Goal: Information Seeking & Learning: Find specific fact

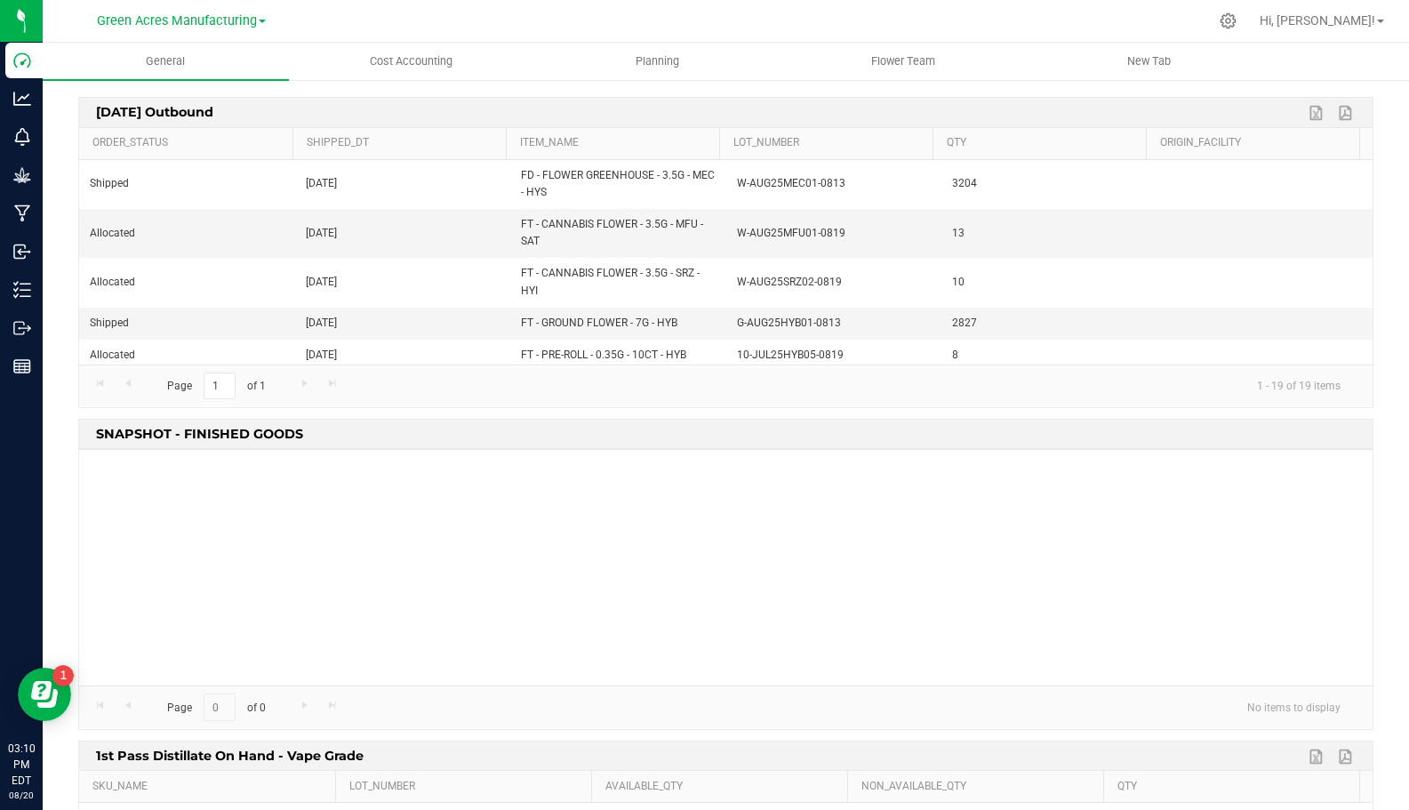
click at [492, 653] on div at bounding box center [726, 568] width 1294 height 236
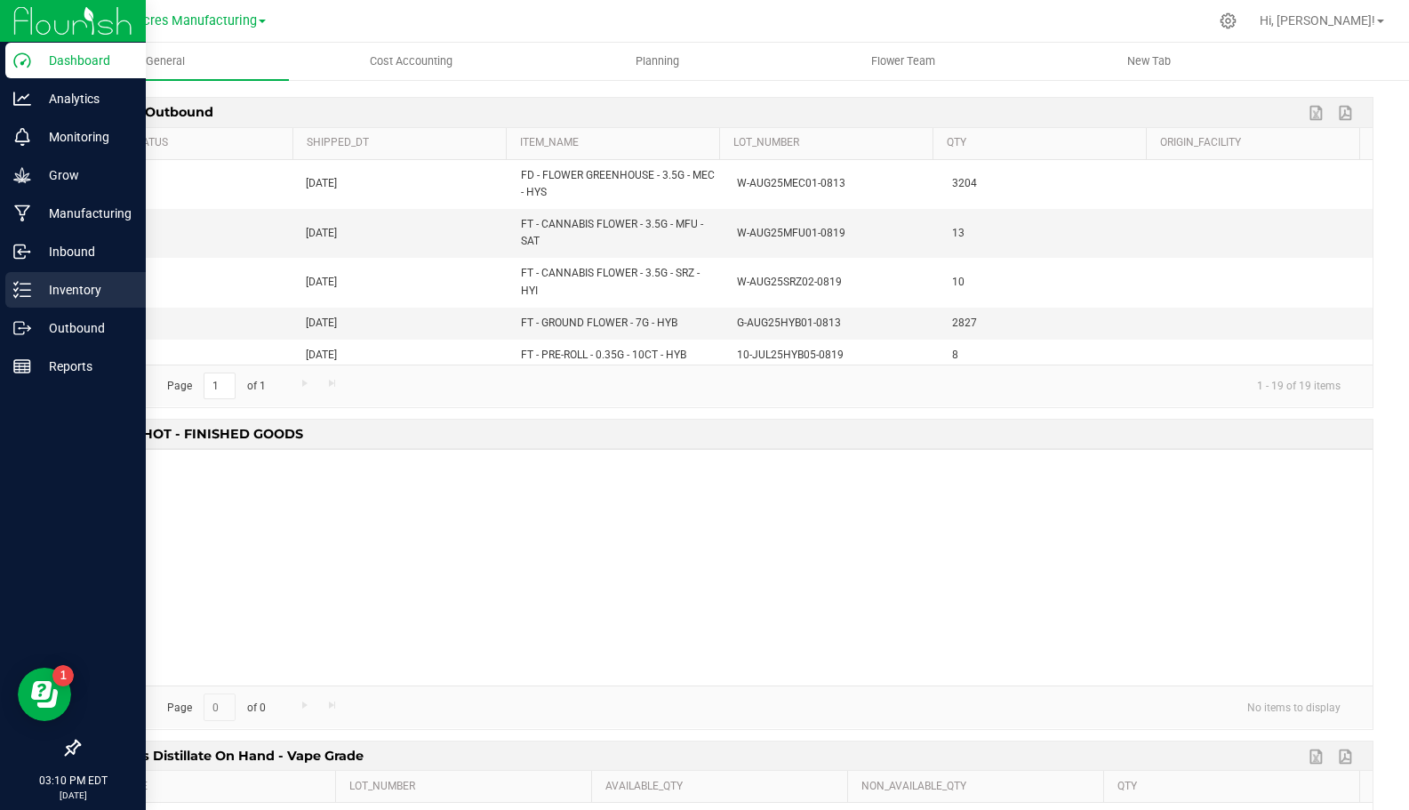
click at [24, 285] on icon at bounding box center [22, 290] width 18 height 18
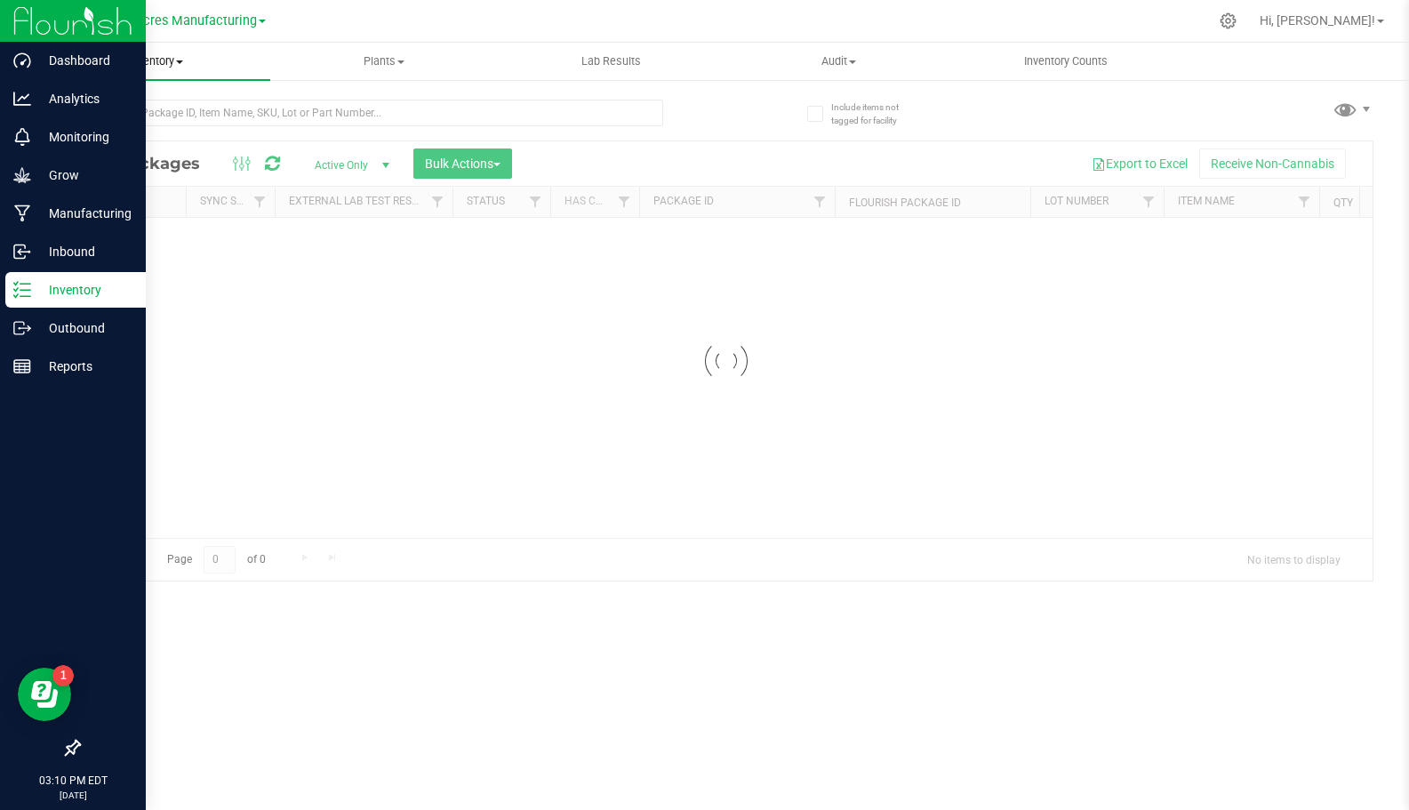
click at [180, 60] on span at bounding box center [179, 62] width 7 height 4
click at [152, 121] on span "All inventory" at bounding box center [103, 128] width 120 height 15
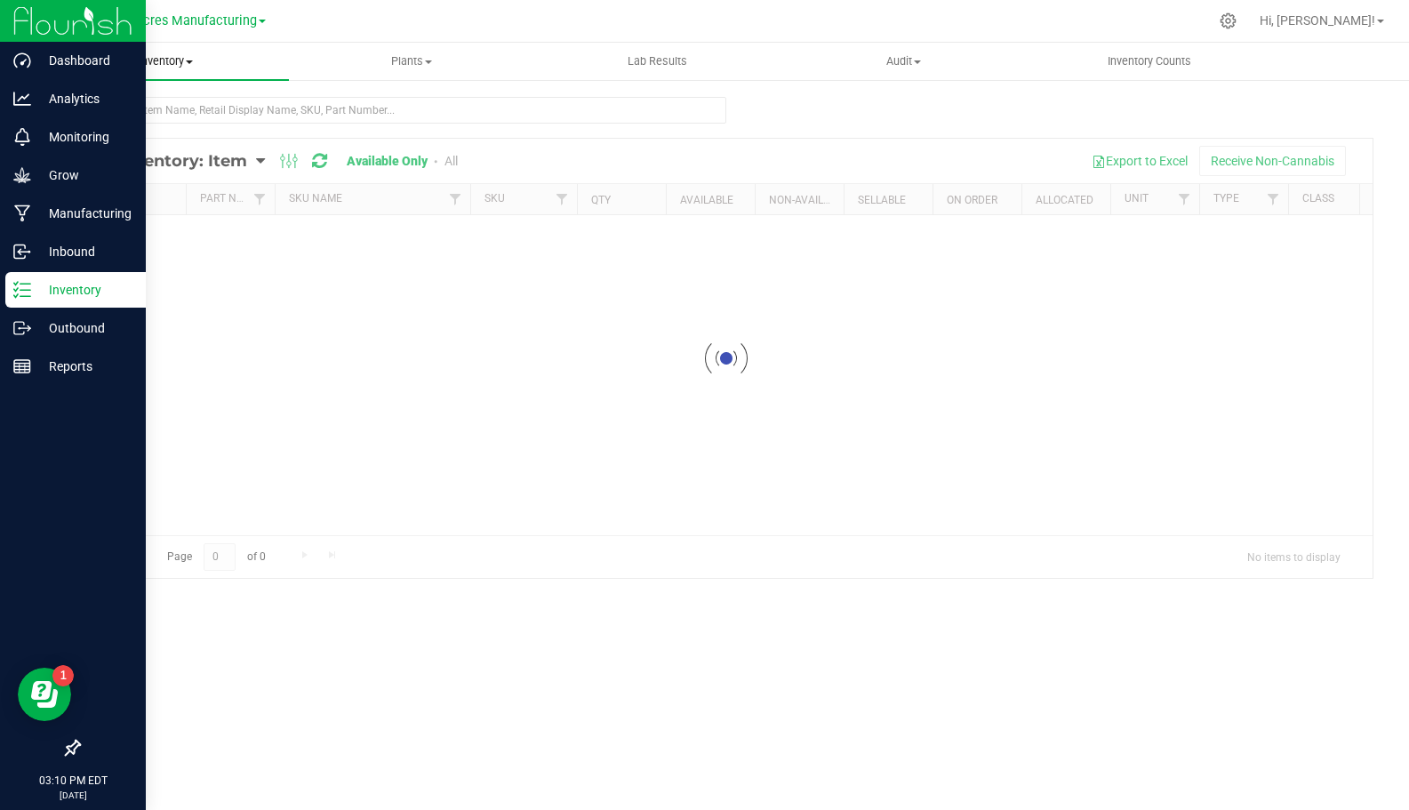
click at [191, 62] on span at bounding box center [189, 62] width 7 height 4
click at [151, 122] on span "All inventory" at bounding box center [103, 128] width 120 height 15
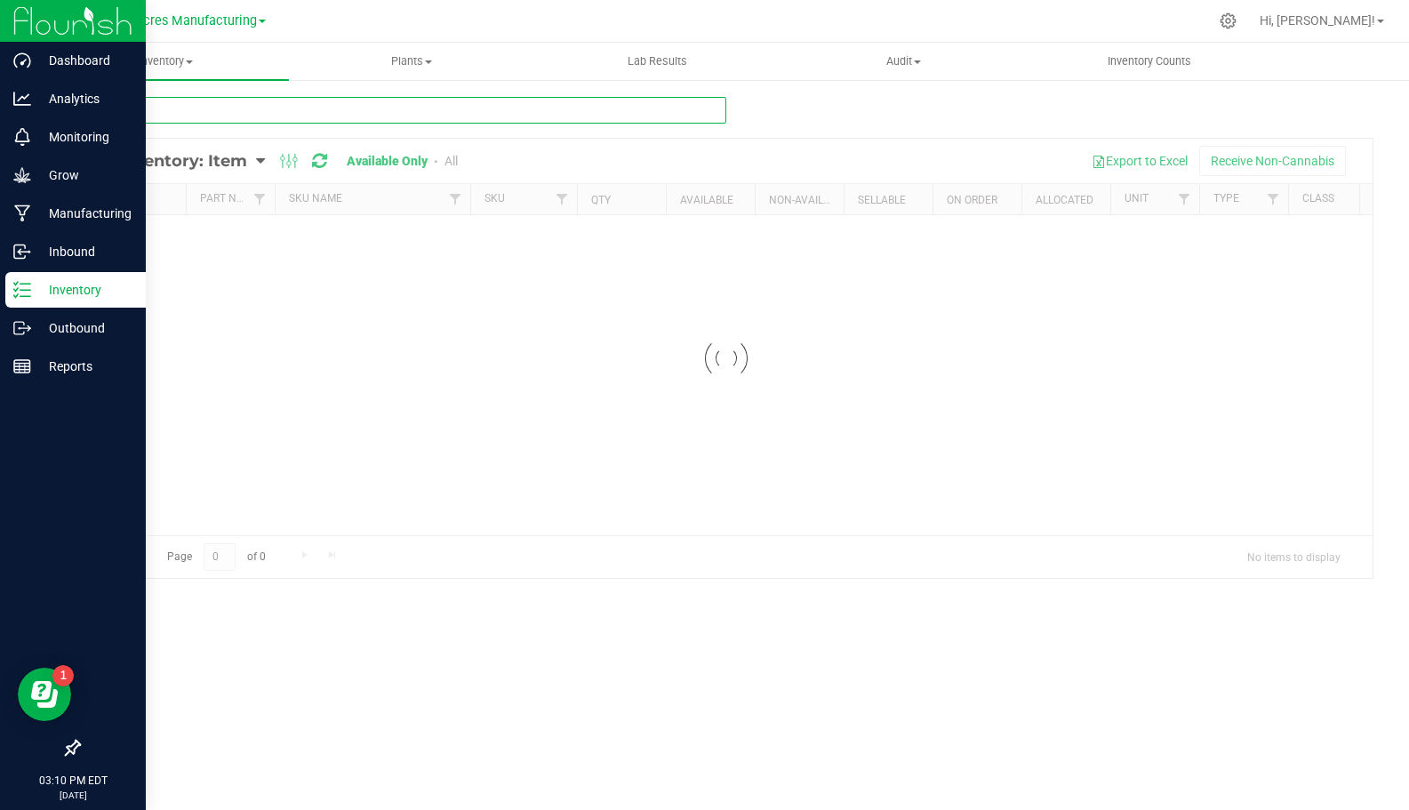
click at [193, 108] on input "text" at bounding box center [402, 110] width 648 height 27
paste input "FT - VAPE CART CDT DISTILLATE - 1G - PBS - HYB"
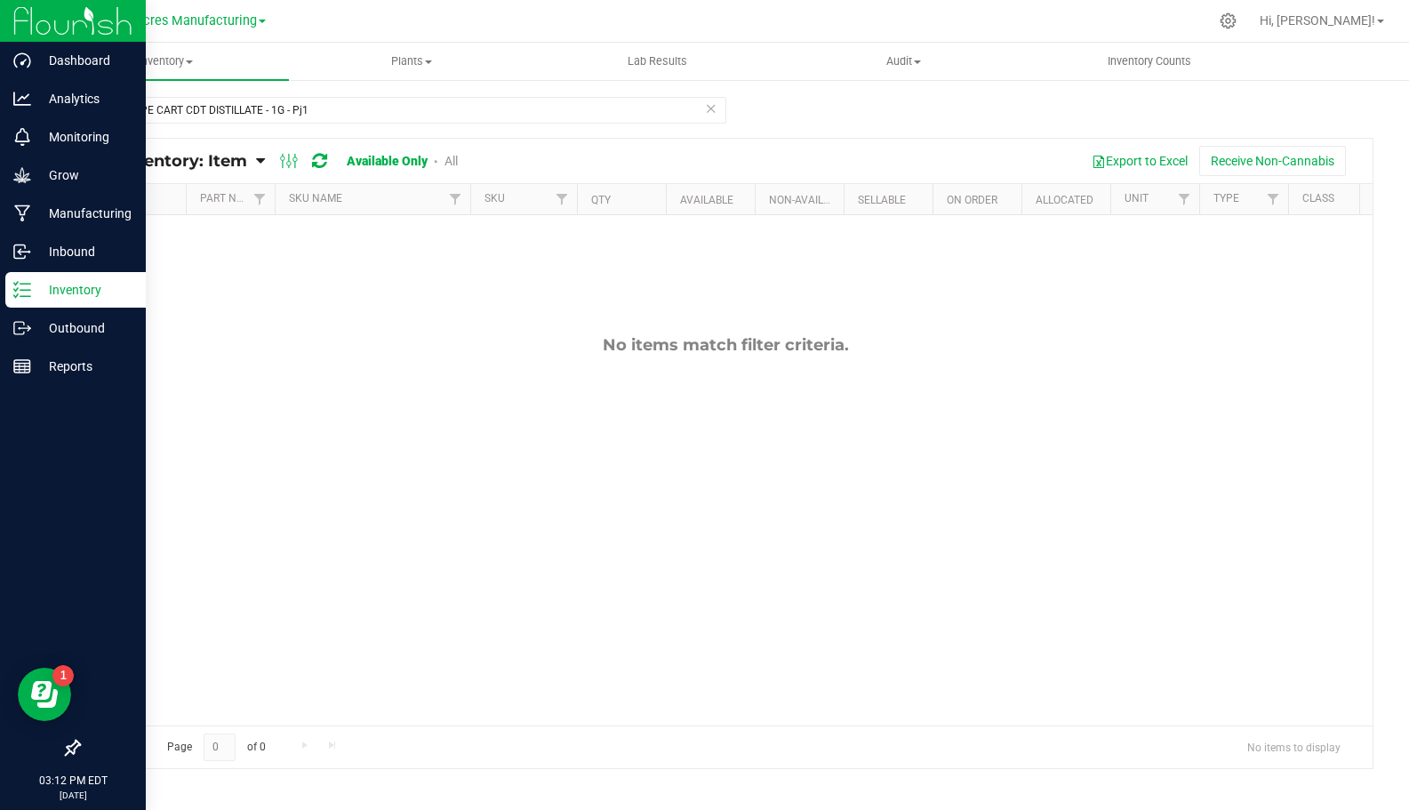
click at [452, 158] on link "All" at bounding box center [451, 161] width 13 height 14
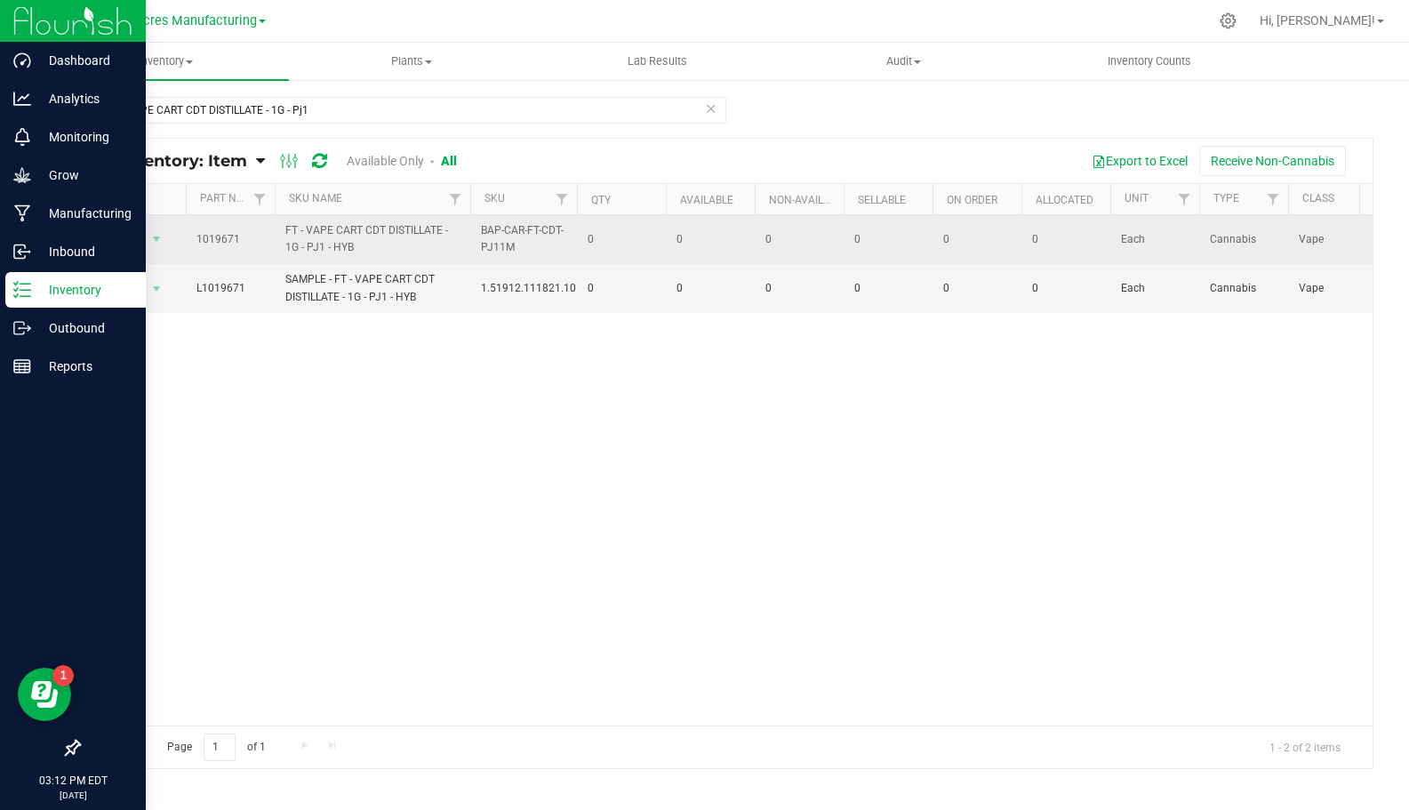
drag, startPoint x: 359, startPoint y: 246, endPoint x: 196, endPoint y: 241, distance: 163.7
click at [196, 241] on tr "Action Action Global inventory View packages 1019671 FT - VAPE CART CDT DISTILL…" at bounding box center [1372, 239] width 2587 height 49
copy tr "1019671 FT - VAPE CART CDT DISTILLATE - 1G - PJ1 - HYB"
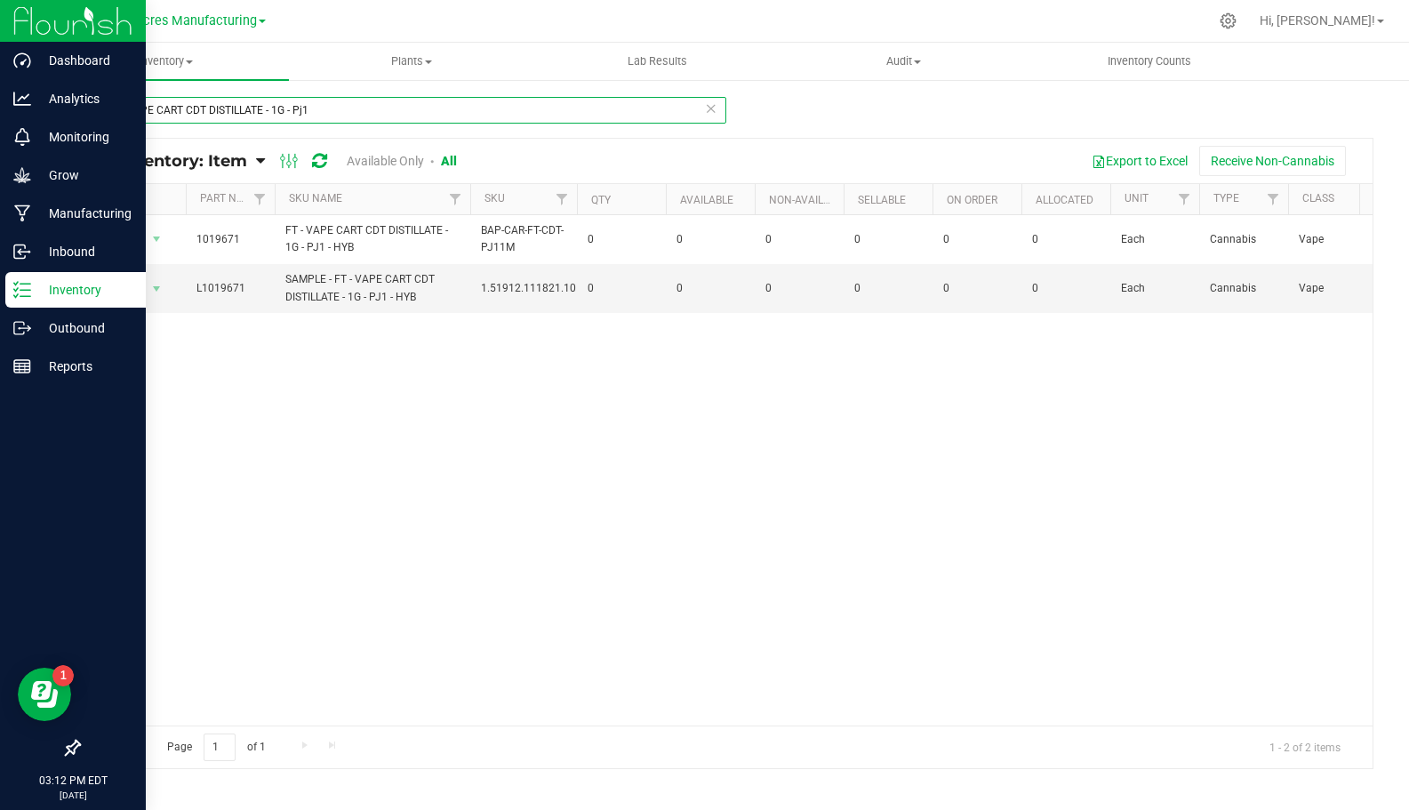
click at [313, 100] on input "FT - VAPE CART CDT DISTILLATE - 1G - Pj1" at bounding box center [402, 110] width 648 height 27
type input "FT - VAPE CART CDT DISTILLATE - 1G - Pzt"
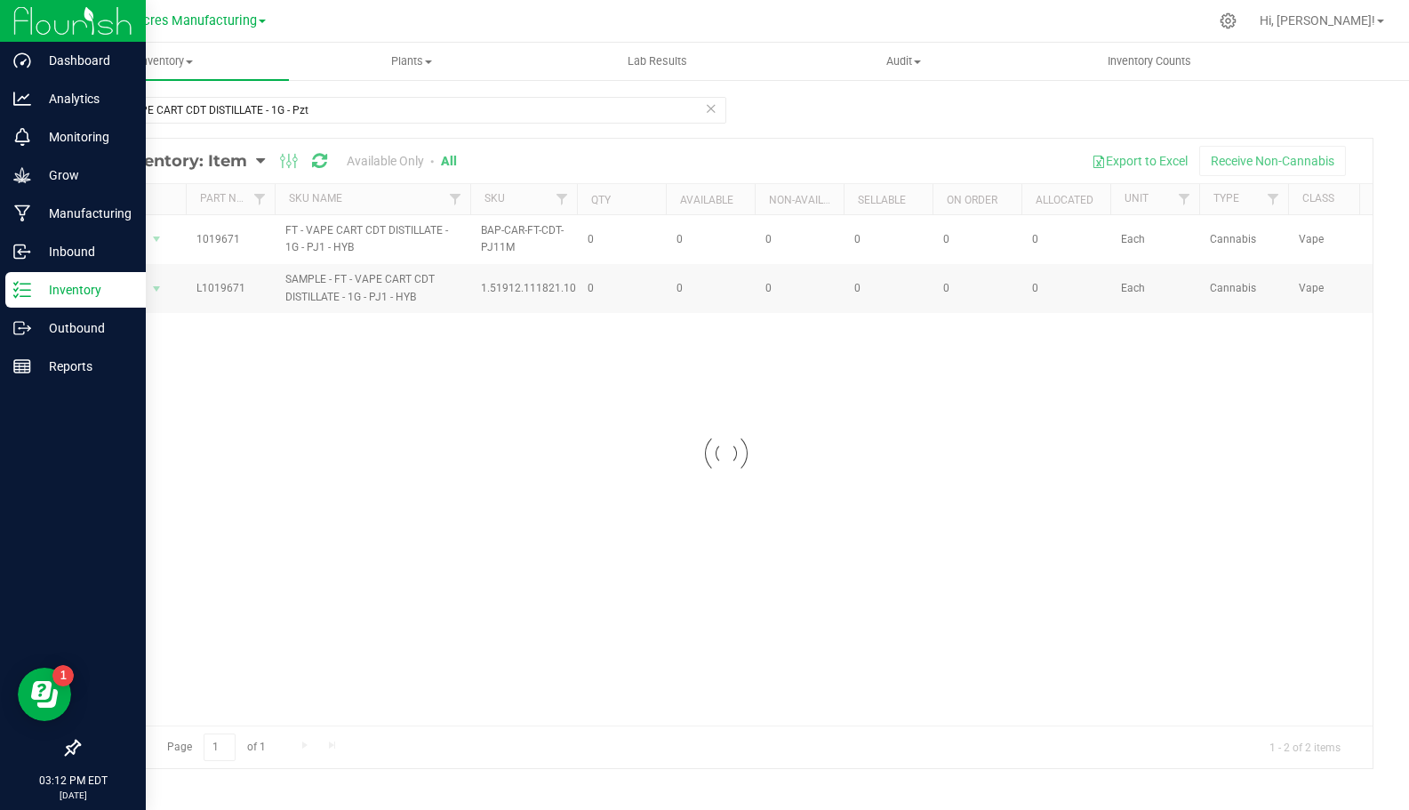
click at [405, 249] on div at bounding box center [726, 453] width 1294 height 629
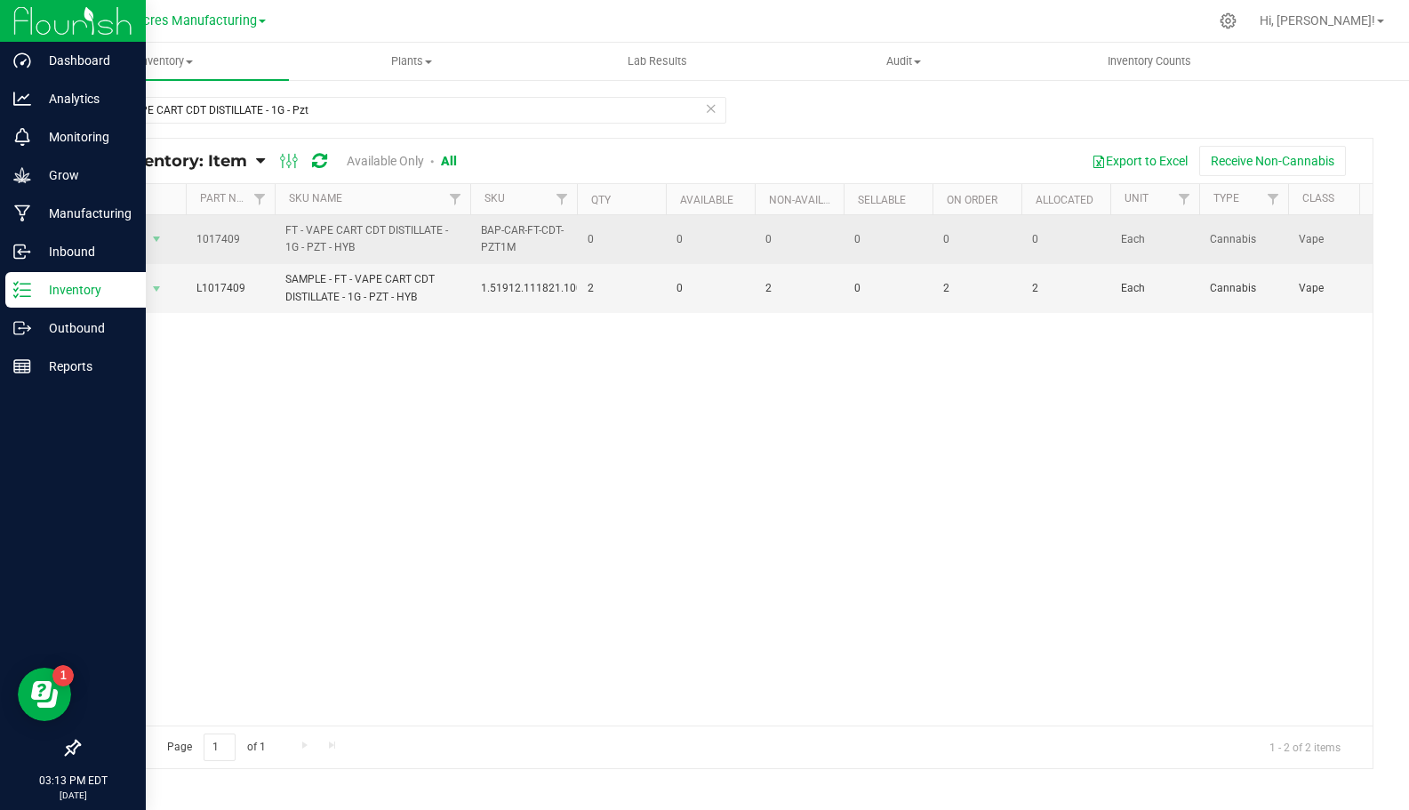
drag, startPoint x: 356, startPoint y: 245, endPoint x: 197, endPoint y: 241, distance: 158.3
click at [197, 241] on tr "Action Action Global inventory View packages 1017409 FT - VAPE CART CDT DISTILL…" at bounding box center [1372, 239] width 2587 height 49
copy tr "1017409 FT - VAPE CART CDT DISTILLATE - 1G - PZT - HYB"
